Goal: Task Accomplishment & Management: Complete application form

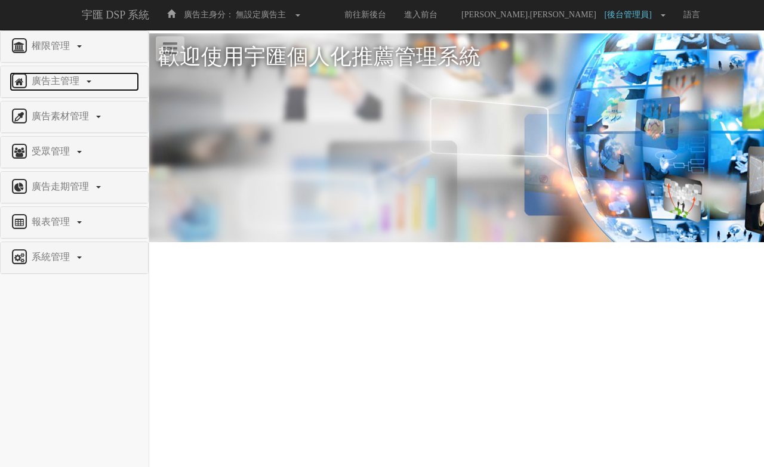
click at [56, 72] on link "廣告主管理" at bounding box center [75, 81] width 130 height 19
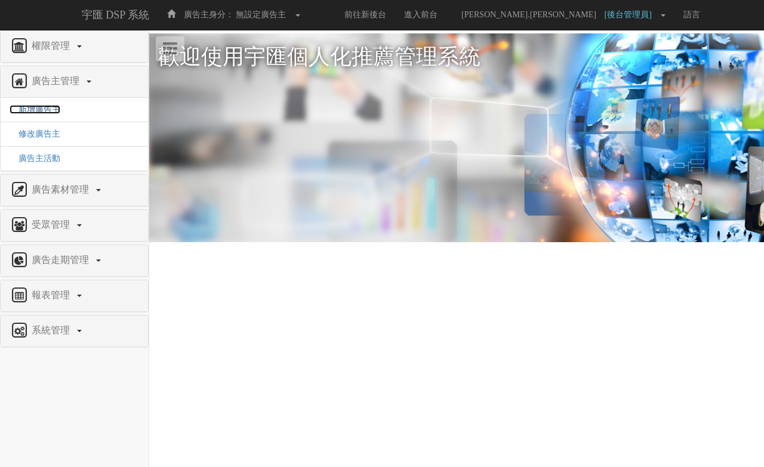
click at [49, 112] on span "新增廣告主" at bounding box center [35, 109] width 51 height 9
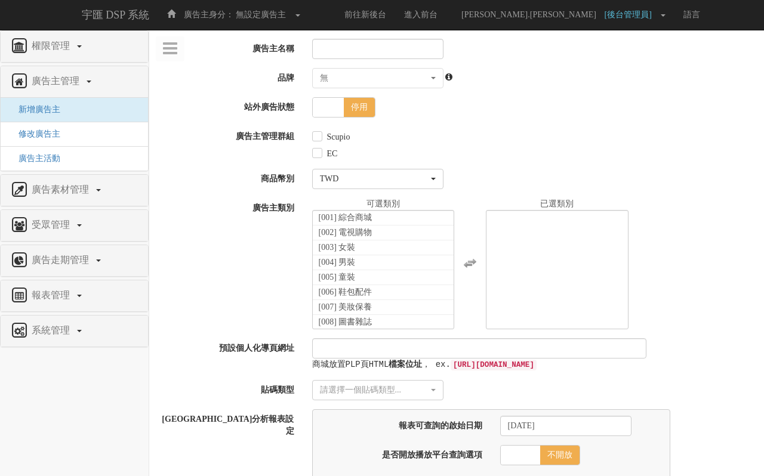
select select
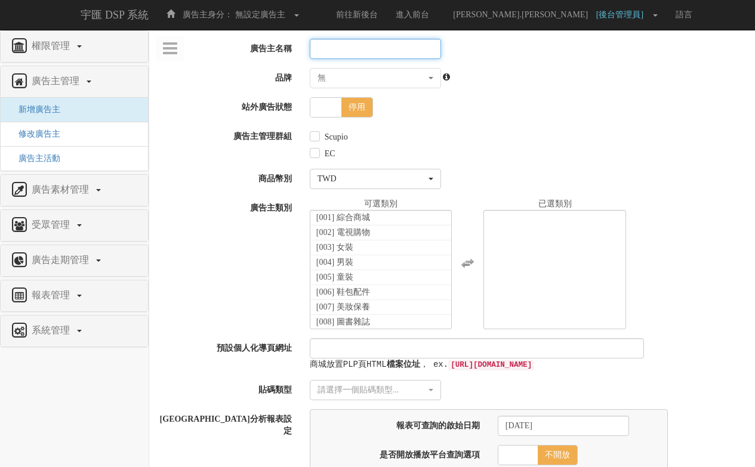
click at [400, 43] on input "廣告主名稱" at bounding box center [375, 49] width 131 height 20
click at [340, 57] on input "廣告主名稱" at bounding box center [375, 49] width 131 height 20
paste input "教學使用_LiAD（外部帳號，無法投放廣告）"
type input "教學使用_LiAD（外部帳號，無法投放廣告）"
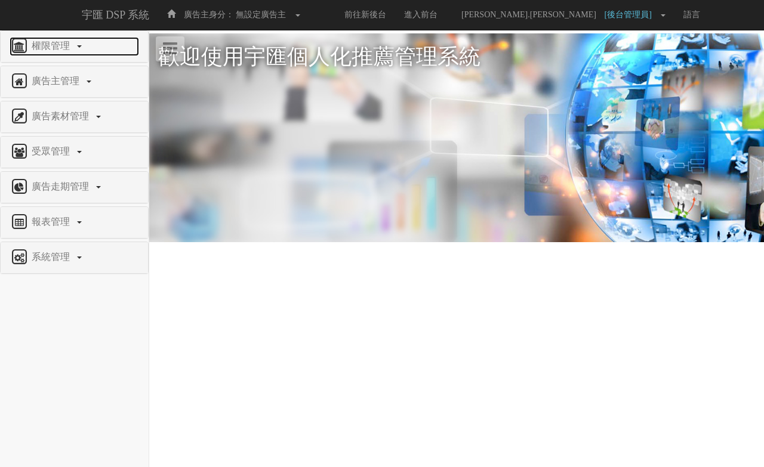
click at [61, 54] on link "權限管理" at bounding box center [75, 46] width 130 height 19
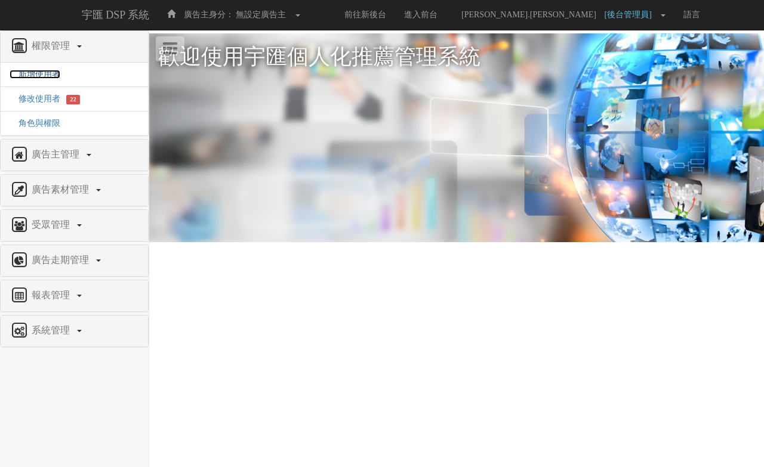
click at [56, 70] on span "新增使用者" at bounding box center [35, 74] width 51 height 9
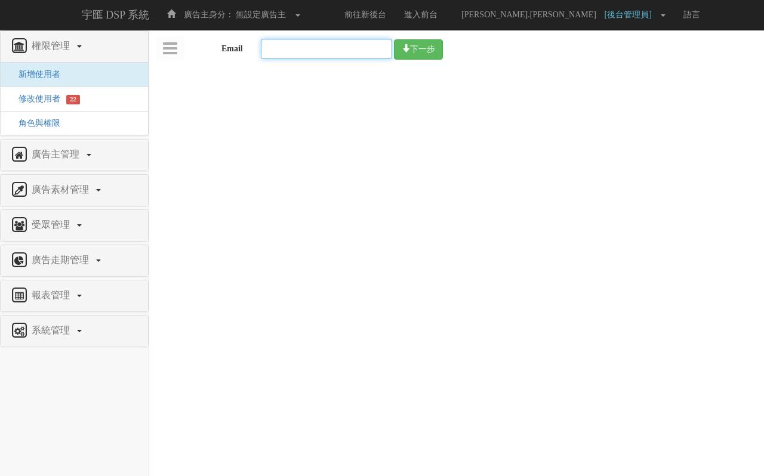
click at [351, 51] on input "Email" at bounding box center [326, 49] width 131 height 20
click at [320, 49] on input "Email" at bounding box center [326, 49] width 131 height 20
paste input "[EMAIL_ADDRESS][DOMAIN_NAME]"
type input "[EMAIL_ADDRESS][DOMAIN_NAME]"
click at [427, 50] on button "下一步" at bounding box center [418, 49] width 49 height 20
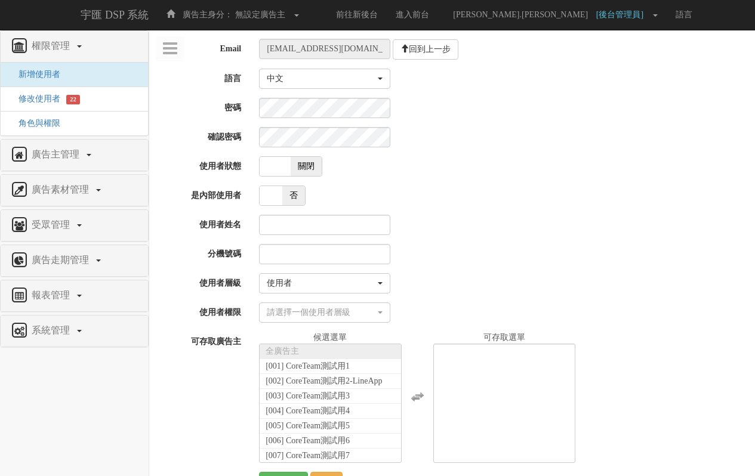
select select "User"
select select
click at [160, 184] on div "Email edu.user10@bridgewell.com 回到上一步 語言 中文 日文 中文 密碼 確認密碼 使用者狀態 啟動 關閉 是內部使用者 是 …" at bounding box center [452, 266] width 588 height 454
click at [302, 165] on span "關閉" at bounding box center [306, 166] width 31 height 19
checkbox input "true"
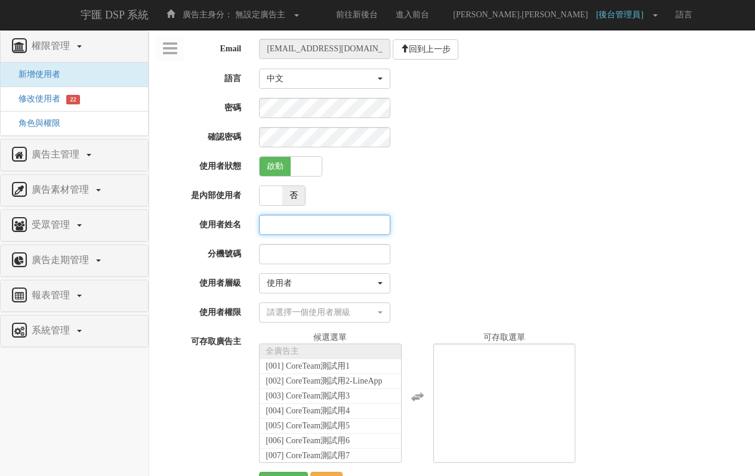
click at [307, 230] on input "使用者姓名" at bounding box center [324, 225] width 131 height 20
paste input "教學用使用者 10"
type input "教學用使用者 10"
click at [460, 213] on div "Email edu.user10@bridgewell.com 回到上一步 語言 中文 日文 中文 密碼 確認密碼 使用者狀態 啟動 關閉 是內部使用者 是 …" at bounding box center [452, 266] width 588 height 454
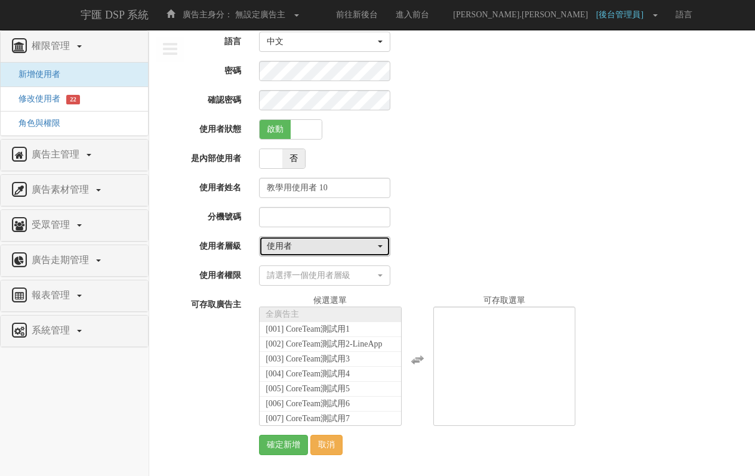
click at [337, 251] on div "使用者" at bounding box center [321, 247] width 109 height 12
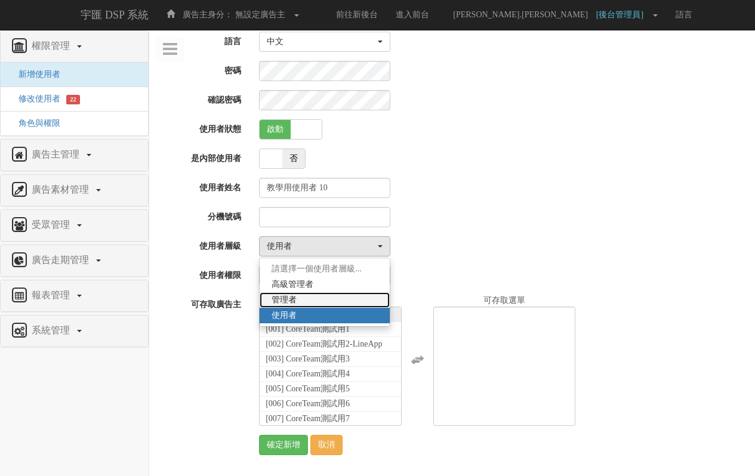
click at [308, 304] on link "管理者" at bounding box center [325, 301] width 130 height 16
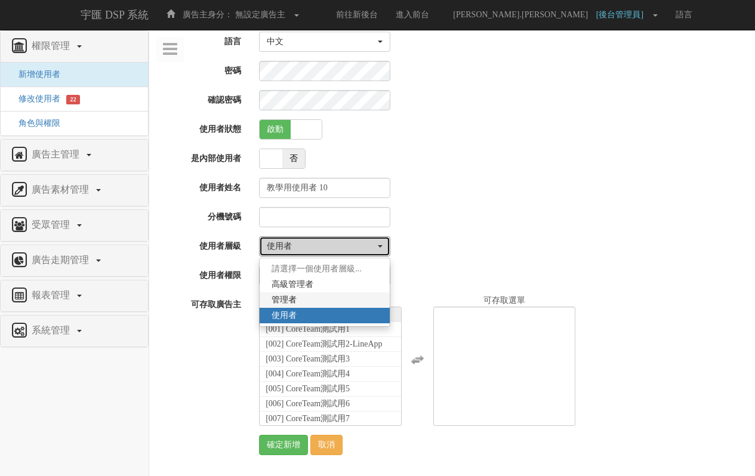
select select "Manager"
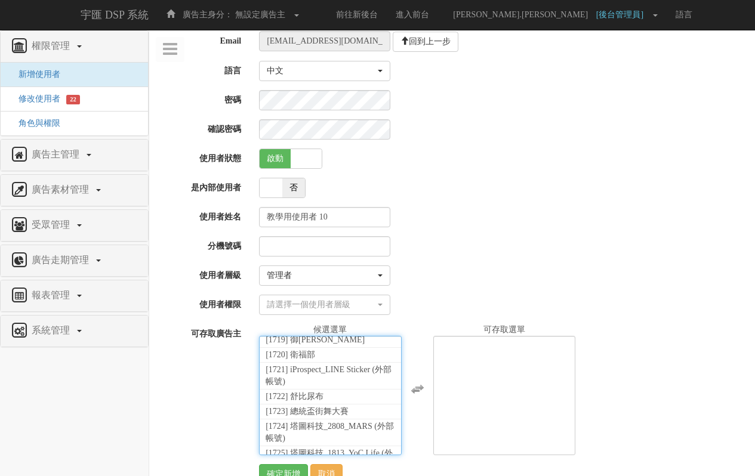
scroll to position [27085, 0]
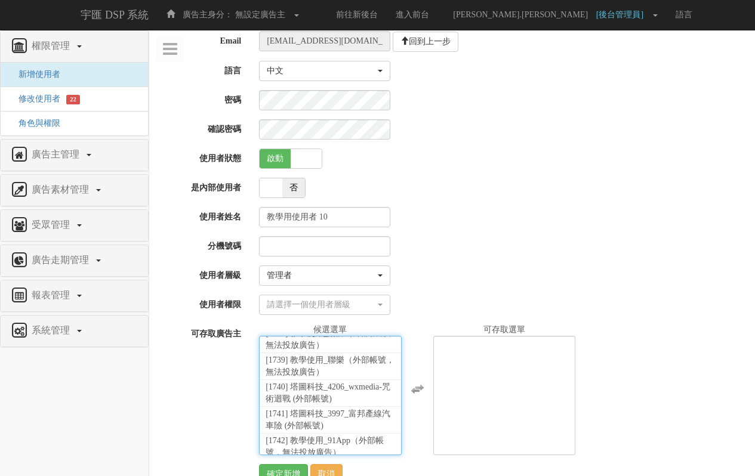
select select "1760"
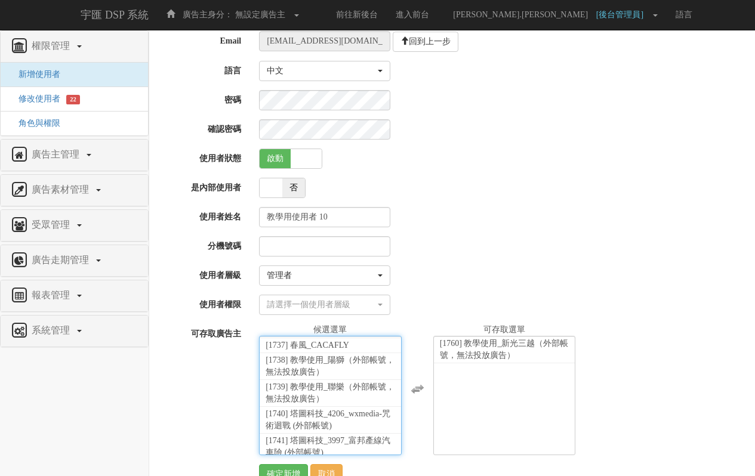
scroll to position [37, 0]
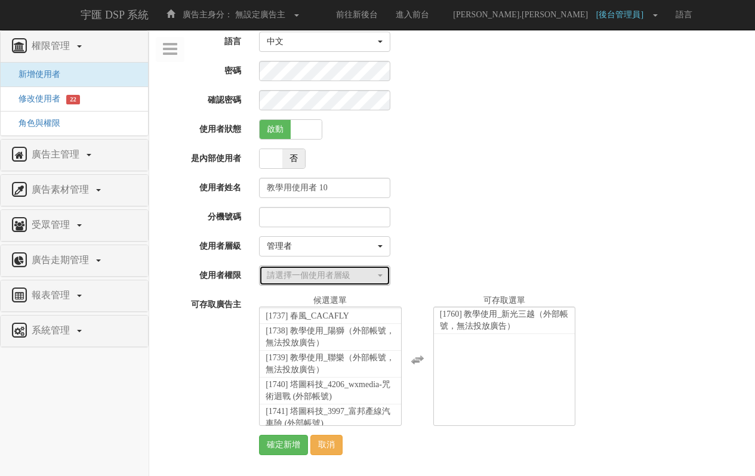
click at [355, 272] on div "請選擇一個使用者層級" at bounding box center [321, 276] width 109 height 12
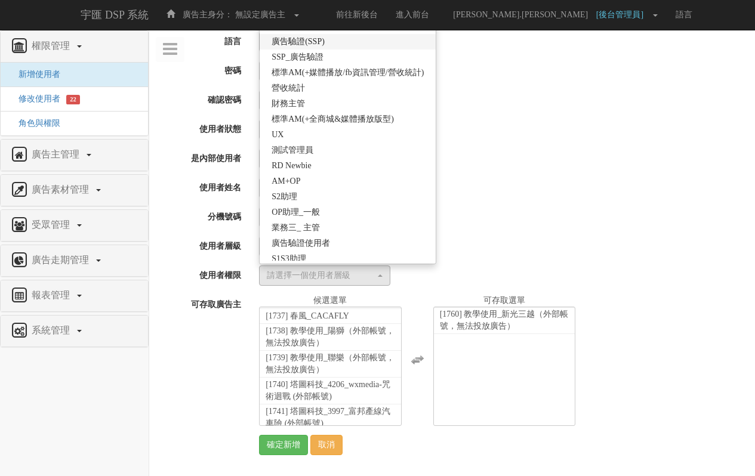
scroll to position [248, 0]
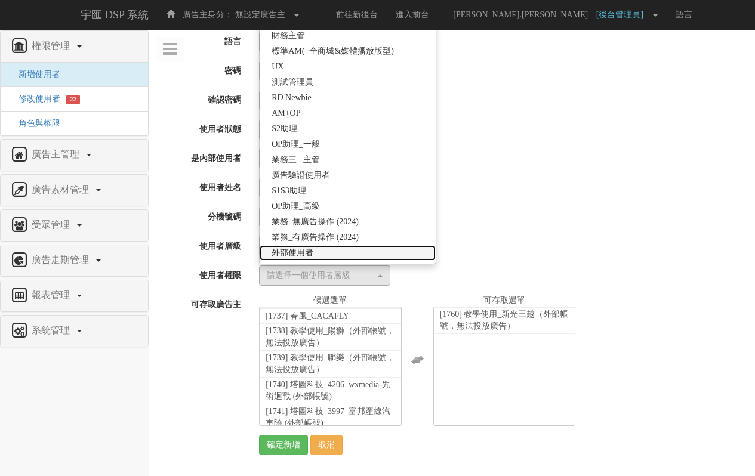
click at [328, 253] on link "外部使用者" at bounding box center [348, 253] width 176 height 16
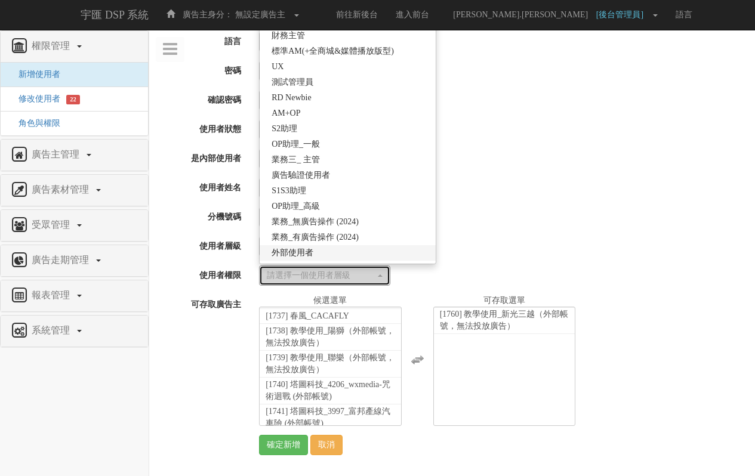
select select "69"
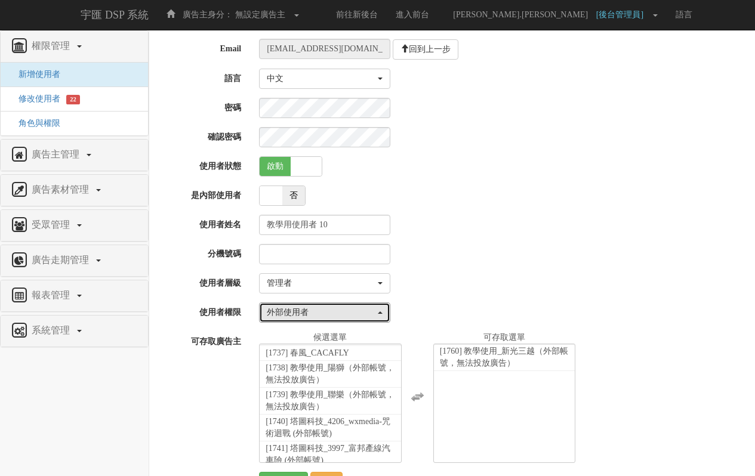
scroll to position [37, 0]
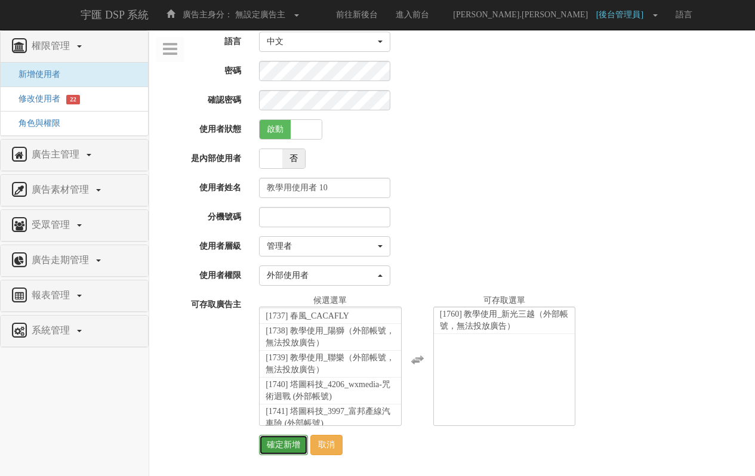
click at [287, 444] on input "確定新增" at bounding box center [283, 445] width 49 height 20
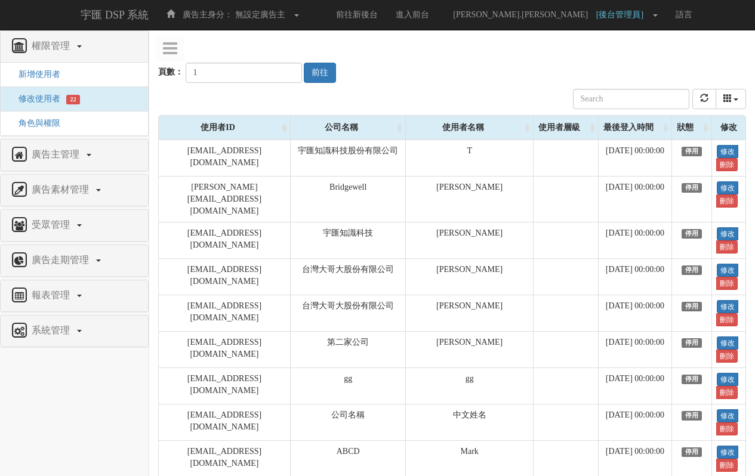
click at [455, 58] on div "頁數： 1 前往" at bounding box center [452, 61] width 588 height 44
